Goal: Task Accomplishment & Management: Complete application form

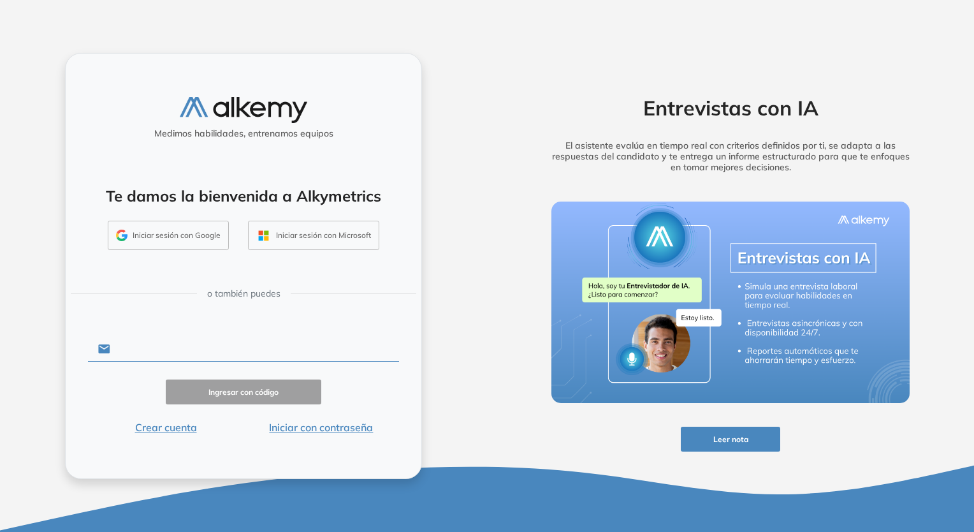
click at [187, 358] on input "text" at bounding box center [254, 349] width 289 height 24
type input "**********"
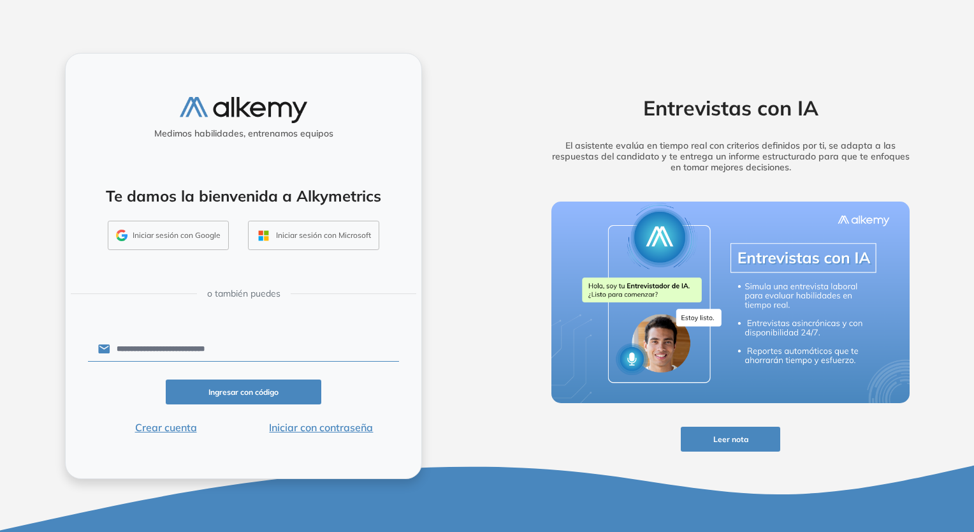
click at [221, 389] on button "Ingresar con código" at bounding box center [244, 391] width 156 height 25
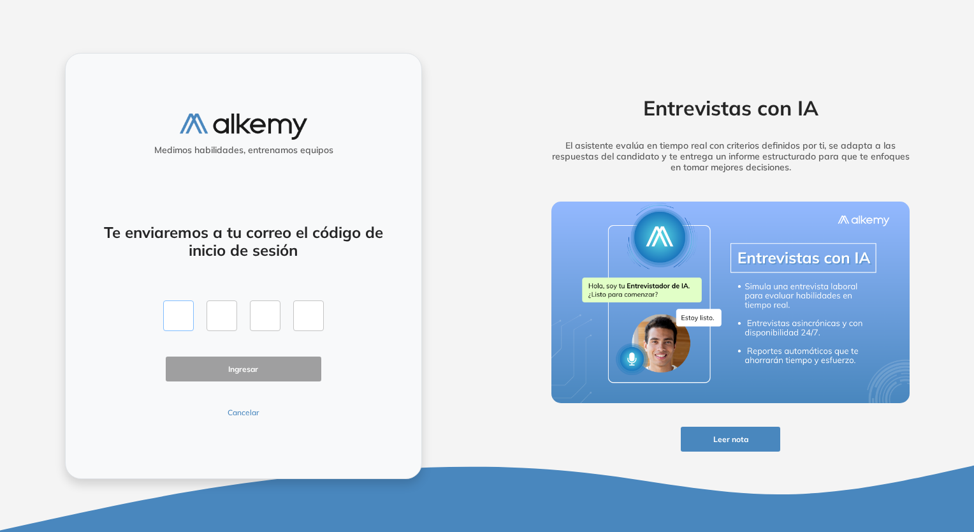
click at [181, 317] on input "text" at bounding box center [178, 315] width 31 height 31
type input "*"
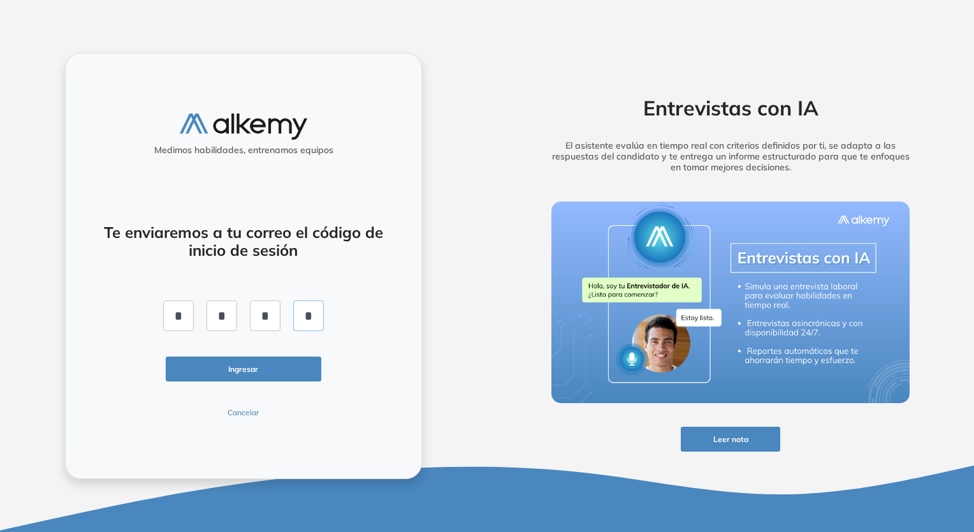
type input "*"
click at [244, 369] on button "Ingresar" at bounding box center [244, 368] width 156 height 25
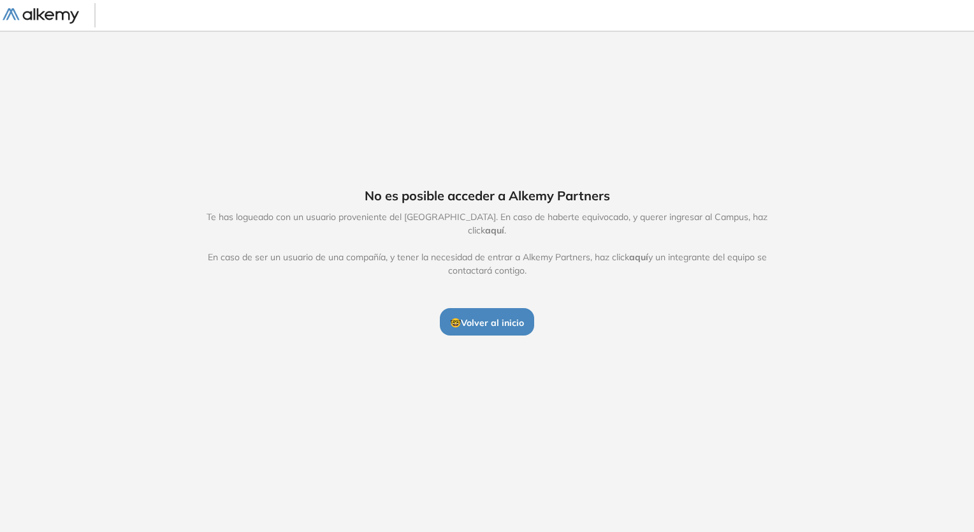
click at [510, 317] on span "🤓 Volver al inicio" at bounding box center [487, 322] width 74 height 11
